Goal: Task Accomplishment & Management: Manage account settings

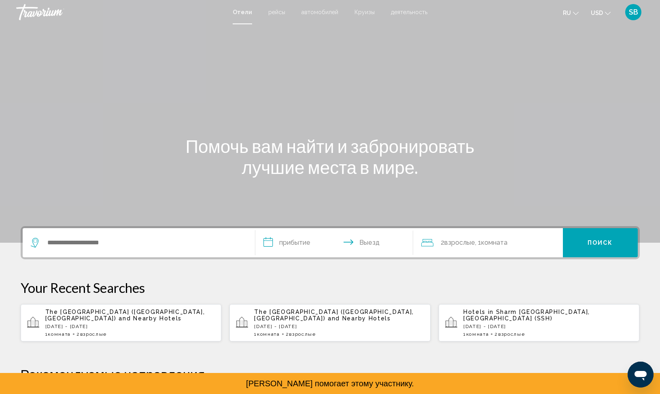
click at [634, 17] on div "SB" at bounding box center [633, 12] width 16 height 16
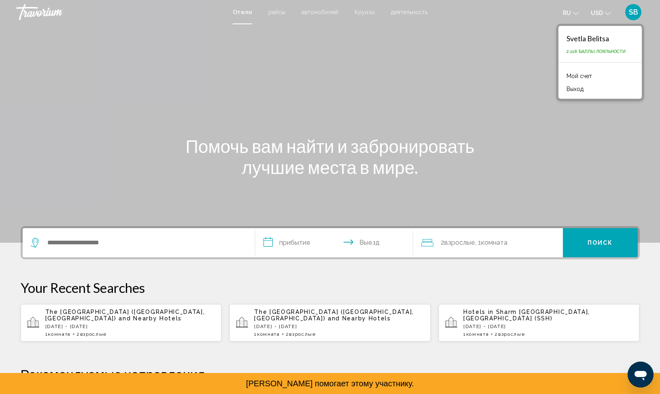
click at [583, 74] on link "Мой счет" at bounding box center [580, 76] width 34 height 11
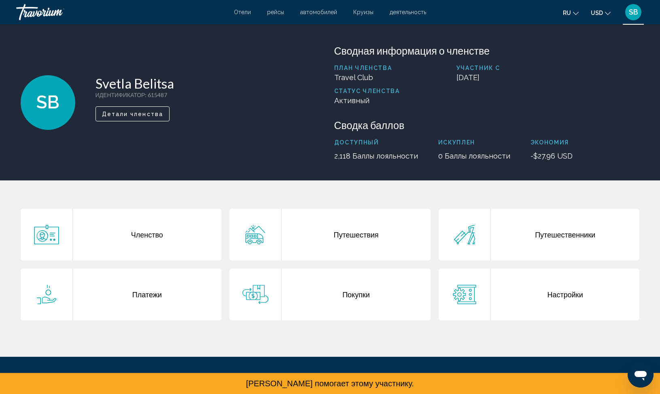
click at [341, 290] on div "Покупки" at bounding box center [356, 295] width 149 height 52
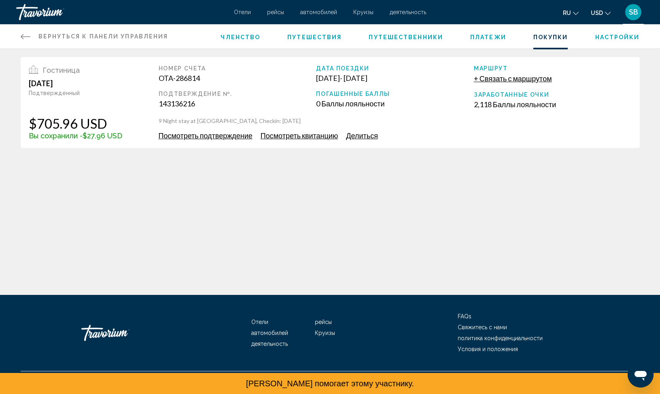
click at [485, 36] on span "Платежи" at bounding box center [488, 37] width 36 height 6
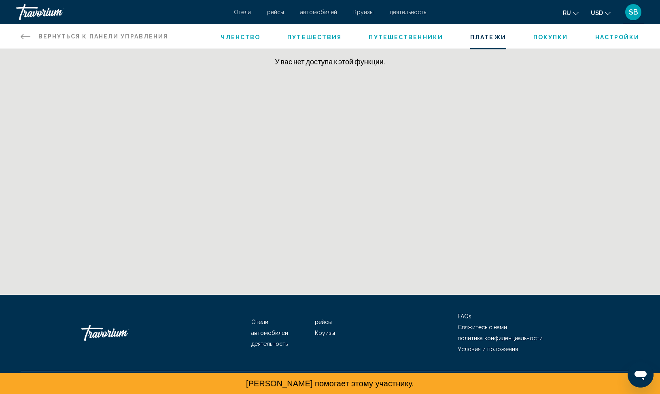
click at [439, 40] on span "Путешественники" at bounding box center [406, 37] width 74 height 6
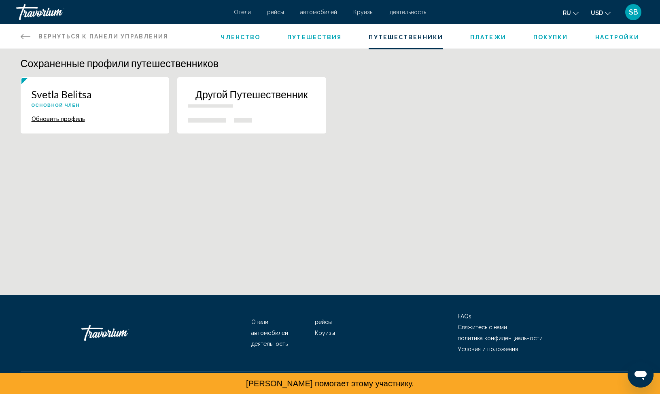
click at [433, 149] on div "Сохраненные профили путешественников [PERSON_NAME] Основной член Обновить профи…" at bounding box center [330, 184] width 660 height 271
